Goal: Information Seeking & Learning: Compare options

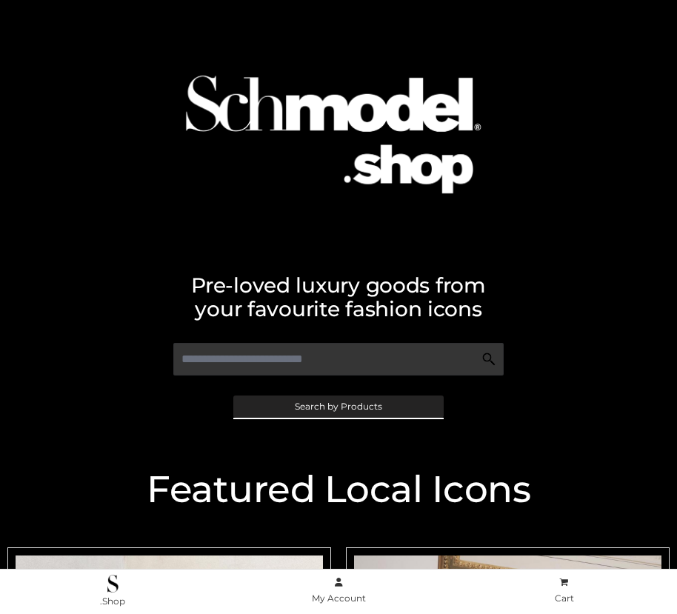
click at [338, 406] on span "Search by Products" at bounding box center [338, 406] width 87 height 9
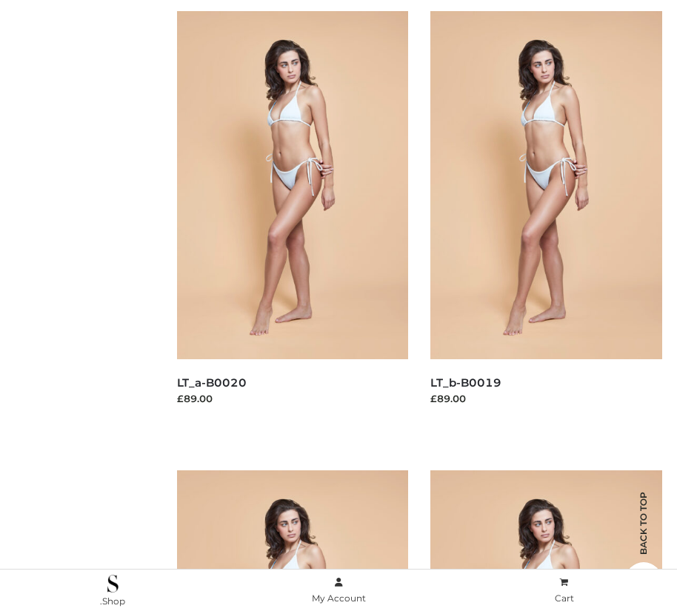
scroll to position [244, 0]
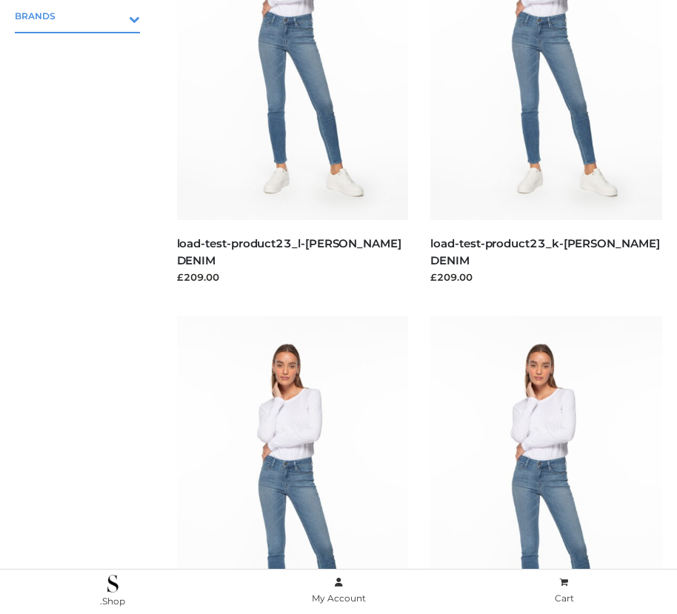
click at [113, 16] on icon "Toggle Submenu" at bounding box center [57, 18] width 166 height 17
click at [84, 79] on span "PARKERSMITH" at bounding box center [85, 79] width 110 height 17
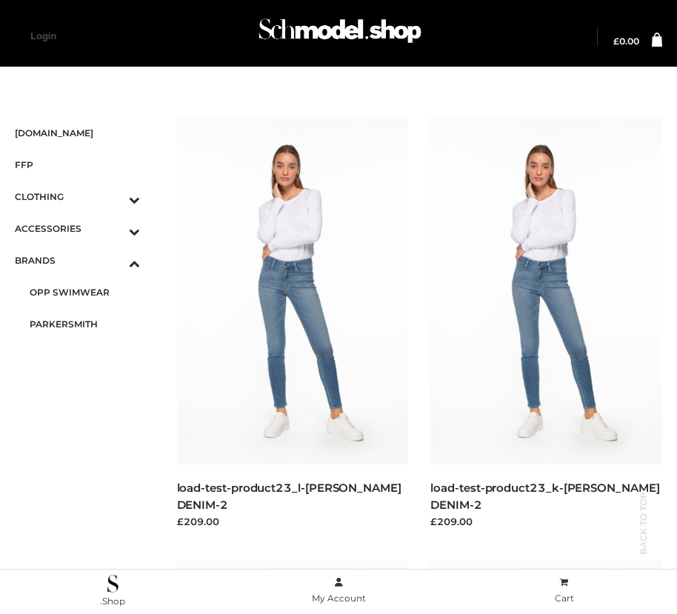
scroll to position [1693, 0]
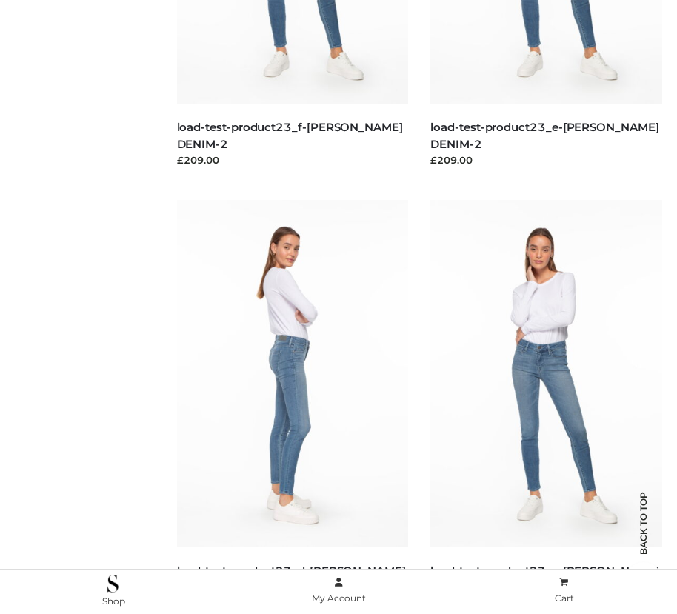
click at [292, 407] on img at bounding box center [293, 373] width 232 height 347
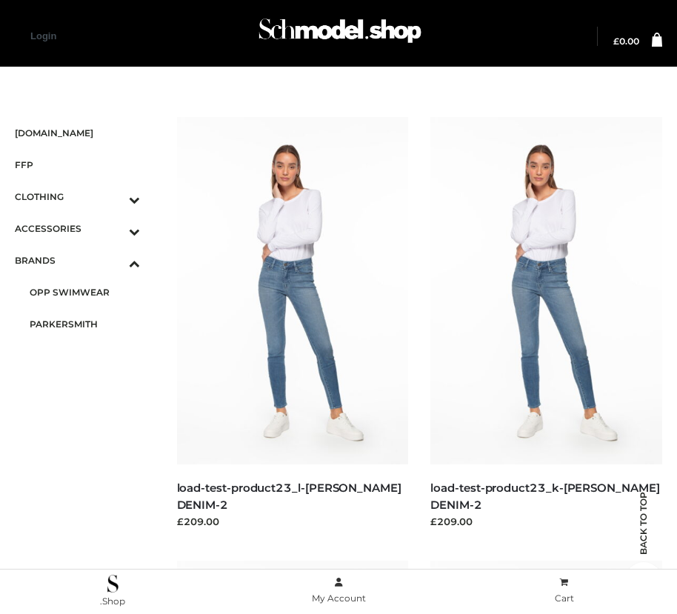
scroll to position [1249, 0]
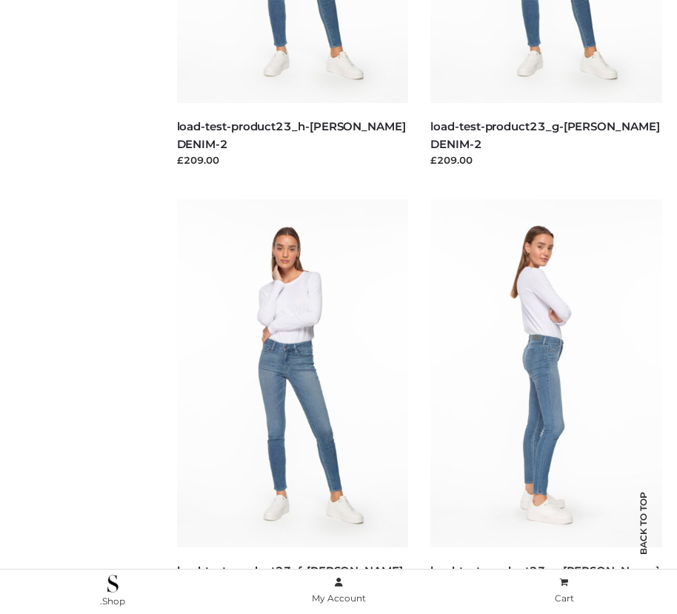
click at [546, 406] on img at bounding box center [546, 372] width 232 height 347
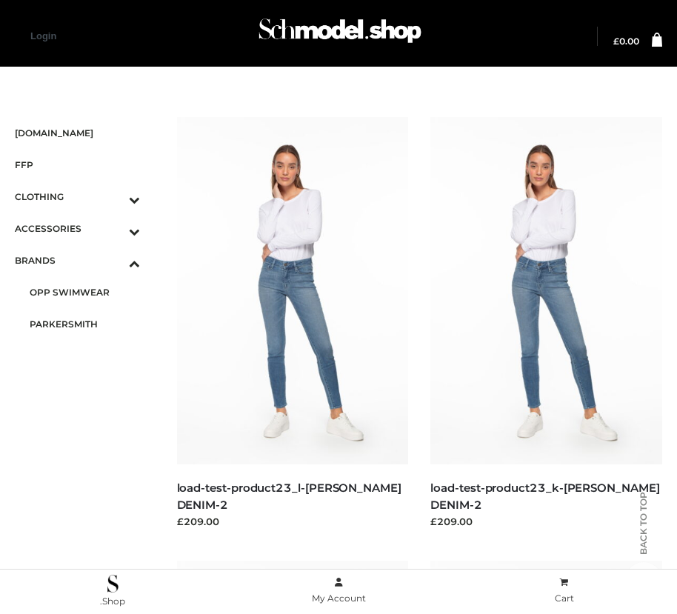
scroll to position [1693, 0]
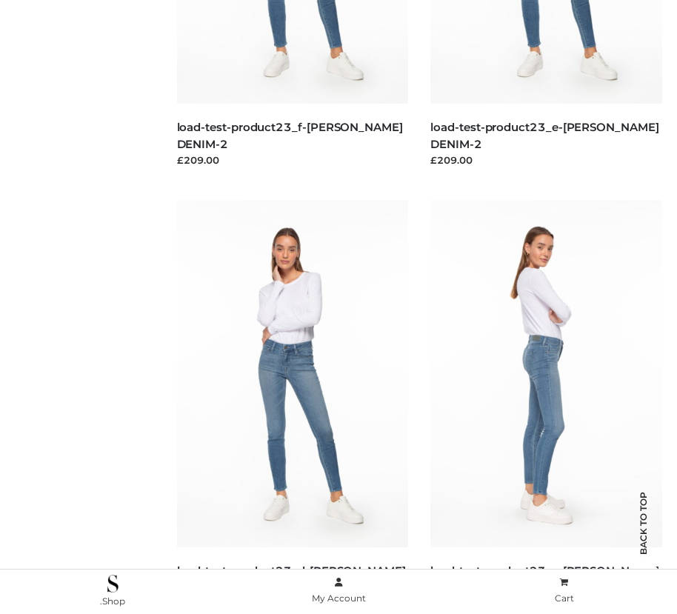
click at [546, 407] on img at bounding box center [546, 373] width 232 height 347
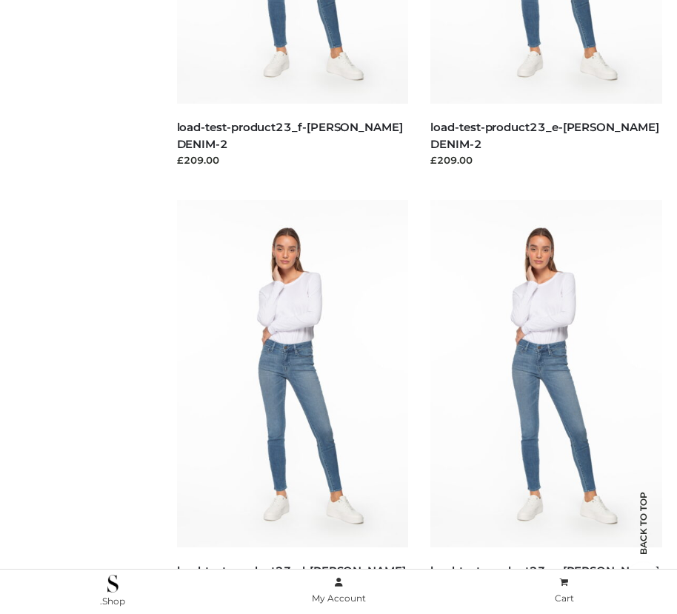
scroll to position [2136, 0]
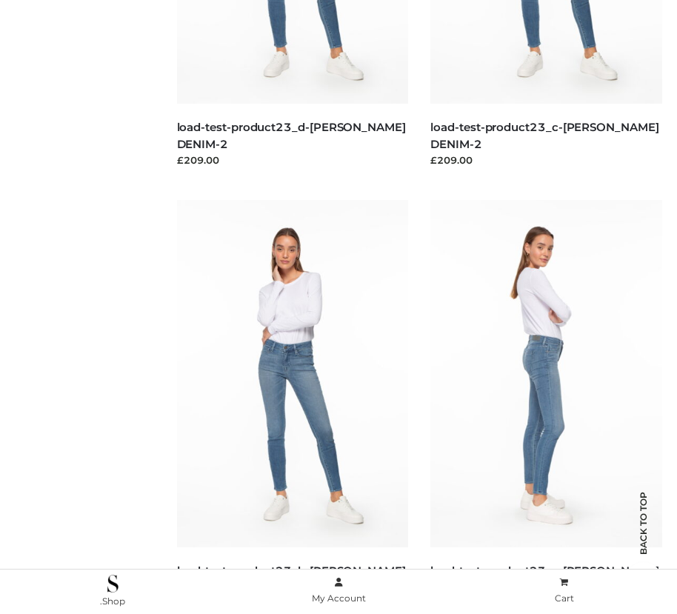
click at [546, 407] on img at bounding box center [546, 373] width 232 height 347
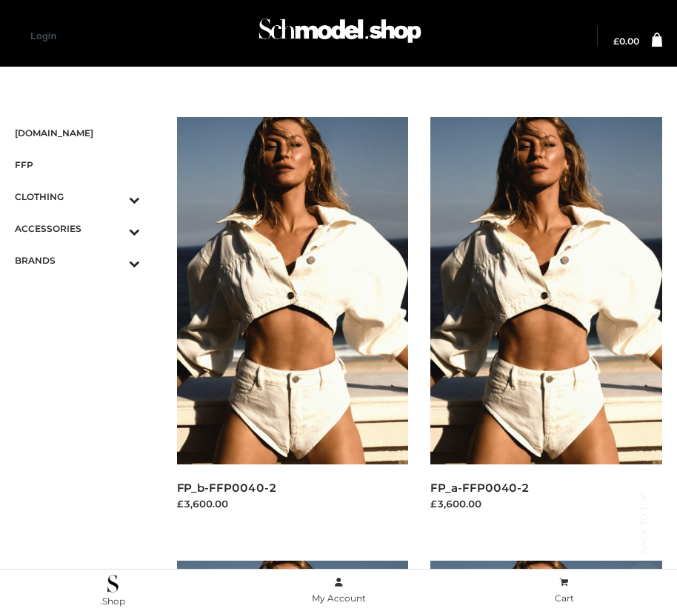
scroll to position [1249, 0]
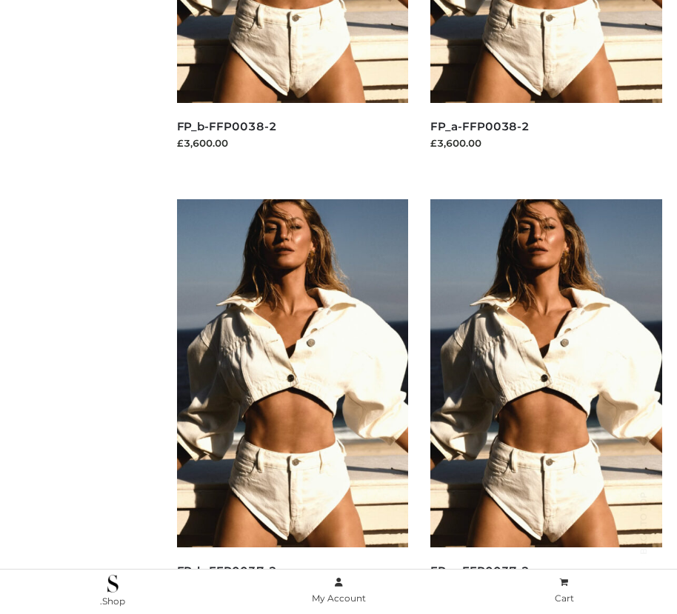
click at [546, 406] on img at bounding box center [546, 372] width 232 height 347
